Goal: Browse casually

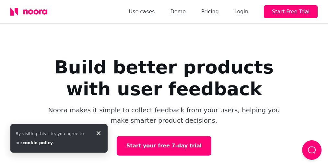
click at [164, 83] on h1 "Build better products with user feedback" at bounding box center [164, 77] width 260 height 43
click at [59, 138] on div "By visiting this site, you agree to our cookie policy ." at bounding box center [53, 138] width 74 height 18
click at [164, 83] on h1 "Build better products with user feedback" at bounding box center [164, 77] width 260 height 43
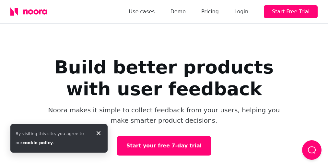
click at [164, 83] on h1 "Build better products with user feedback" at bounding box center [164, 77] width 260 height 43
click at [59, 138] on div "By visiting this site, you agree to our cookie policy ." at bounding box center [53, 138] width 74 height 18
click at [164, 83] on h1 "Build better products with user feedback" at bounding box center [164, 77] width 260 height 43
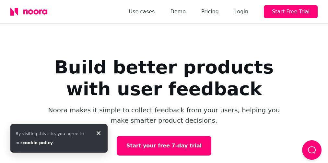
click at [59, 138] on div "By visiting this site, you agree to our cookie policy ." at bounding box center [53, 138] width 74 height 18
